Goal: Check status: Check status

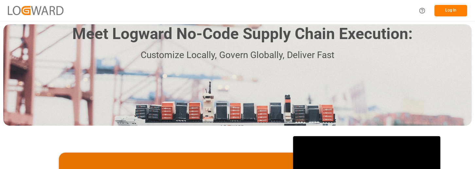
click at [455, 9] on button "Log In" at bounding box center [451, 10] width 33 height 11
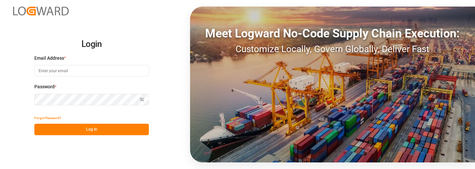
type input "[PERSON_NAME][EMAIL_ADDRESS][PERSON_NAME][DOMAIN_NAME]"
click at [99, 127] on button "Log In" at bounding box center [91, 128] width 115 height 11
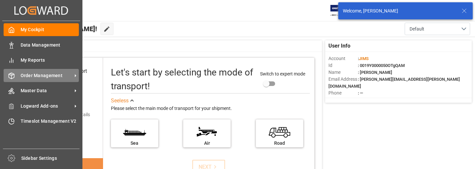
click at [47, 75] on span "Order Management" at bounding box center [47, 75] width 52 height 7
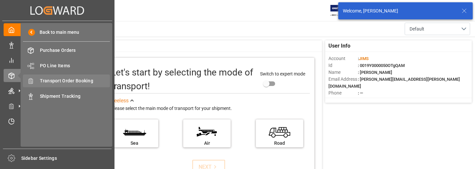
click at [87, 80] on span "Transport Order Booking" at bounding box center [75, 80] width 70 height 7
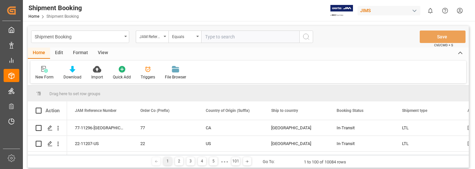
click at [230, 35] on input "text" at bounding box center [250, 36] width 98 height 12
type input "22-8877-us"
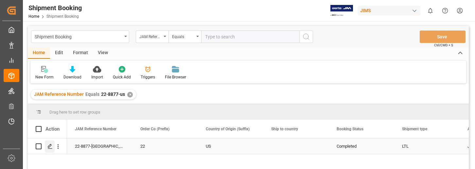
click at [50, 144] on icon "Press SPACE to select this row." at bounding box center [49, 145] width 5 height 5
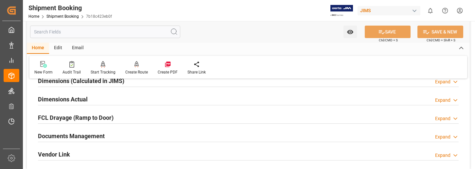
scroll to position [164, 0]
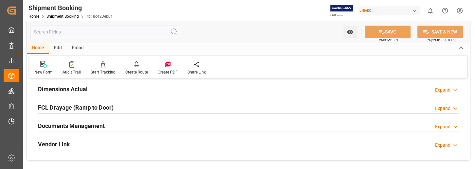
click at [440, 124] on div "Expand" at bounding box center [442, 126] width 15 height 7
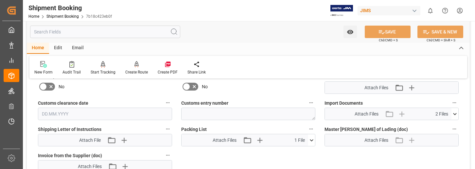
scroll to position [295, 0]
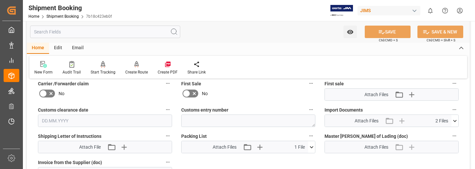
click at [454, 119] on icon at bounding box center [455, 120] width 7 height 7
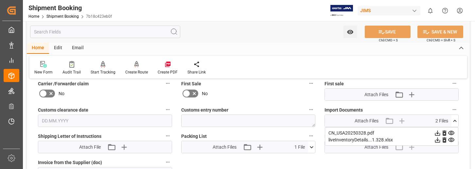
click at [439, 132] on icon at bounding box center [437, 132] width 7 height 7
